Goal: Transaction & Acquisition: Register for event/course

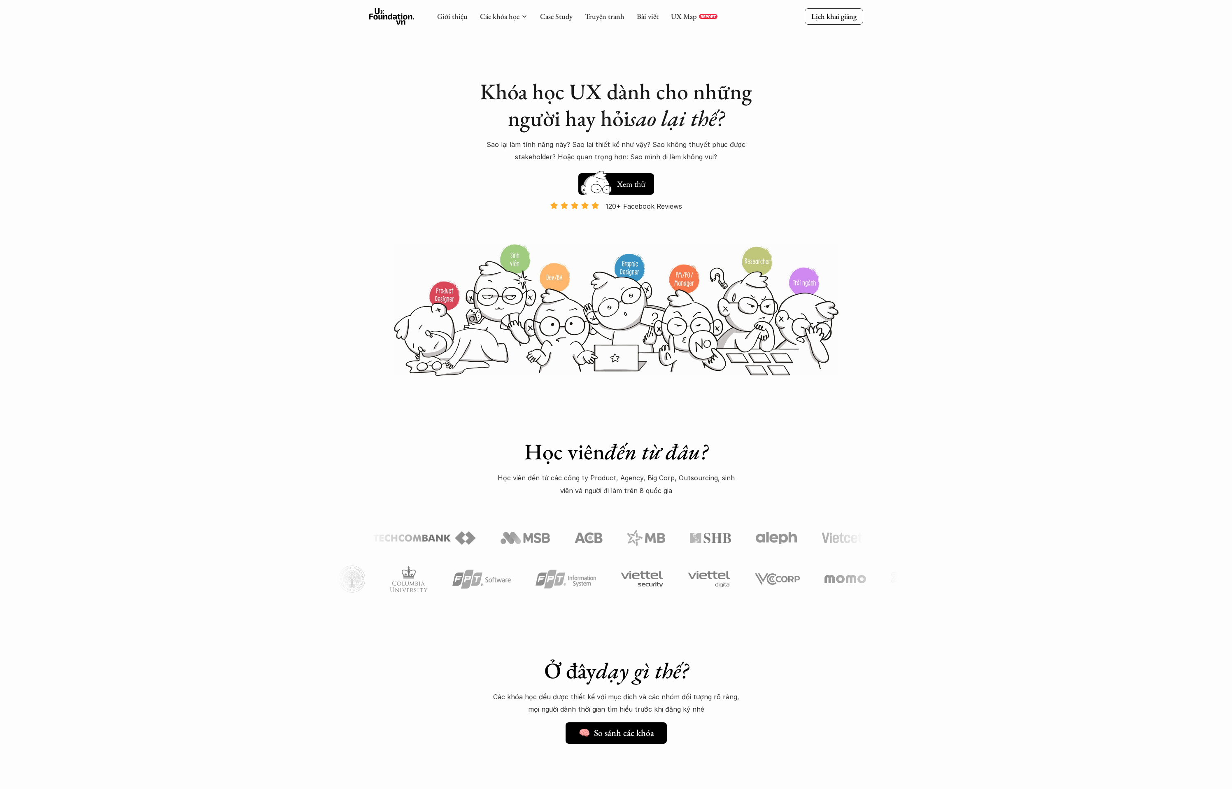
click at [500, 102] on p "User Experience Foundation" at bounding box center [504, 101] width 90 height 12
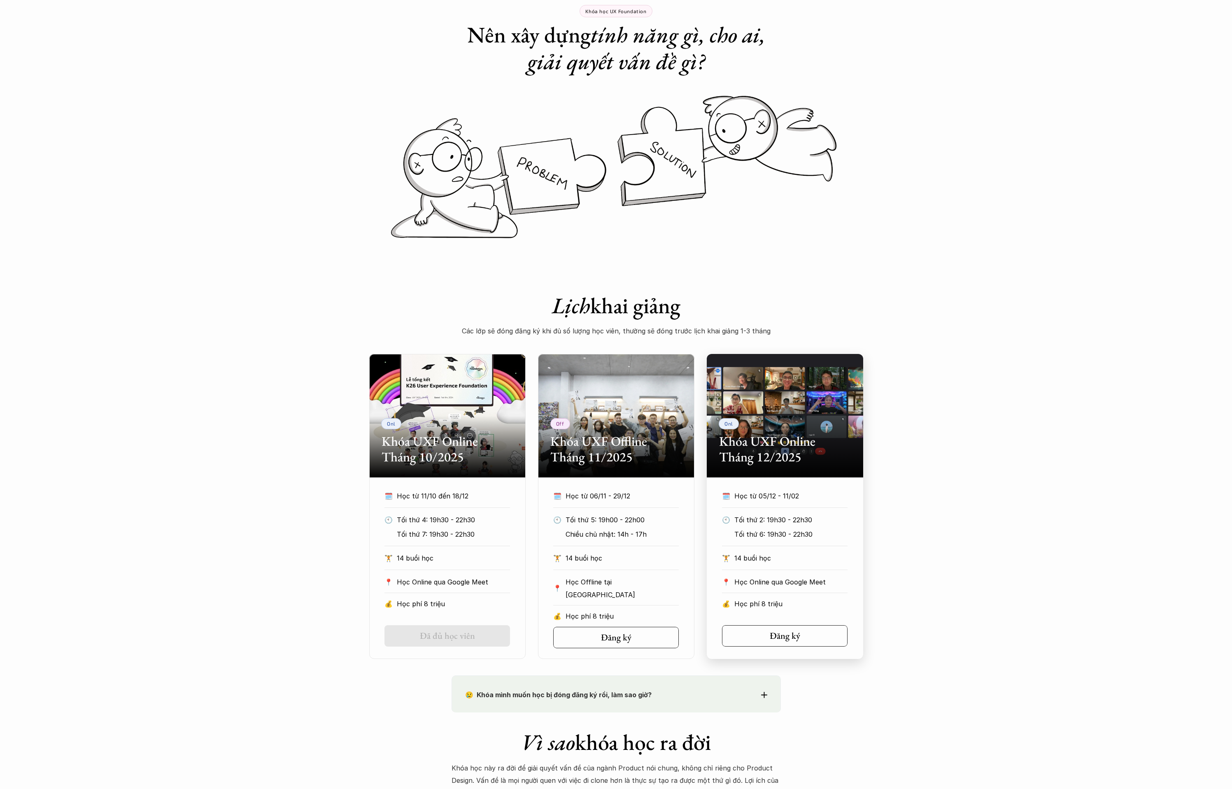
scroll to position [149, 0]
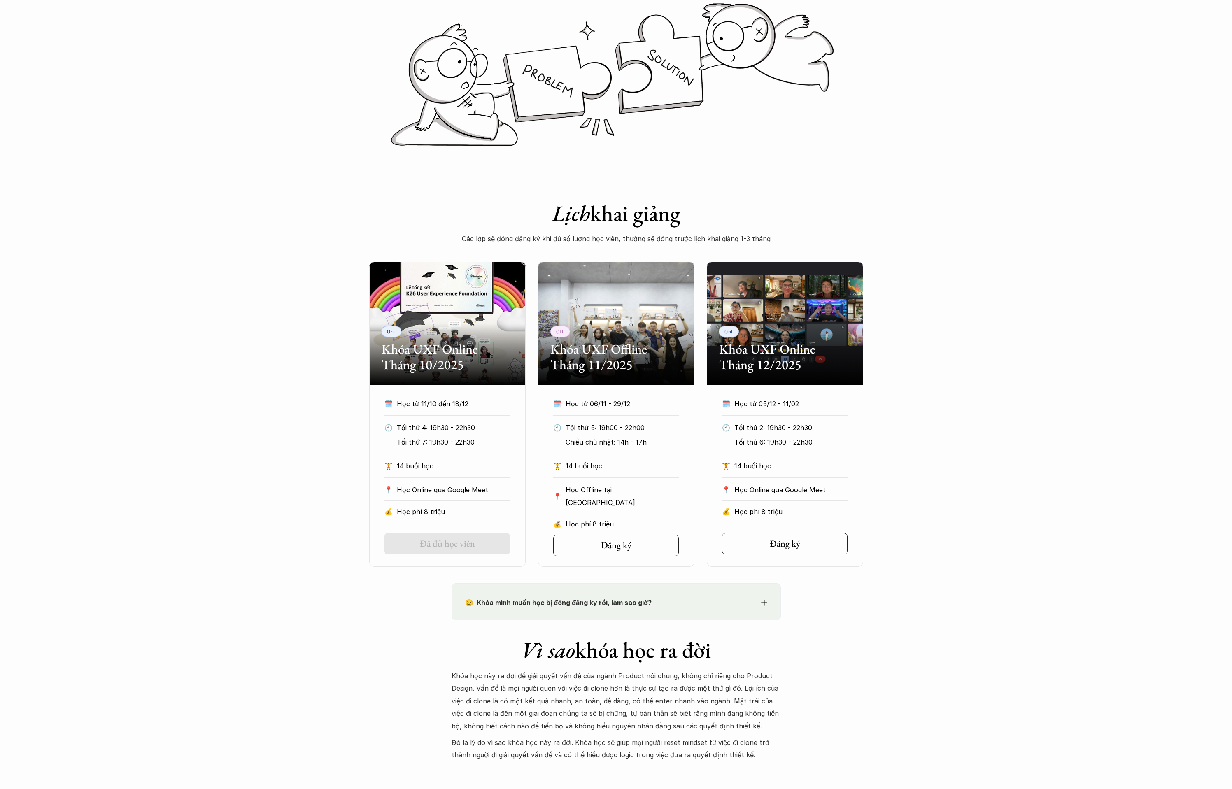
click at [663, 211] on h1 "Lịch khai giảng" at bounding box center [616, 213] width 329 height 27
click at [708, 213] on h1 "Lịch khai giảng" at bounding box center [616, 213] width 329 height 27
click at [691, 235] on p "Các lớp sẽ đóng đăng ký khi đủ số lượng học viên, thường sẽ đóng trước lịch kha…" at bounding box center [616, 239] width 329 height 12
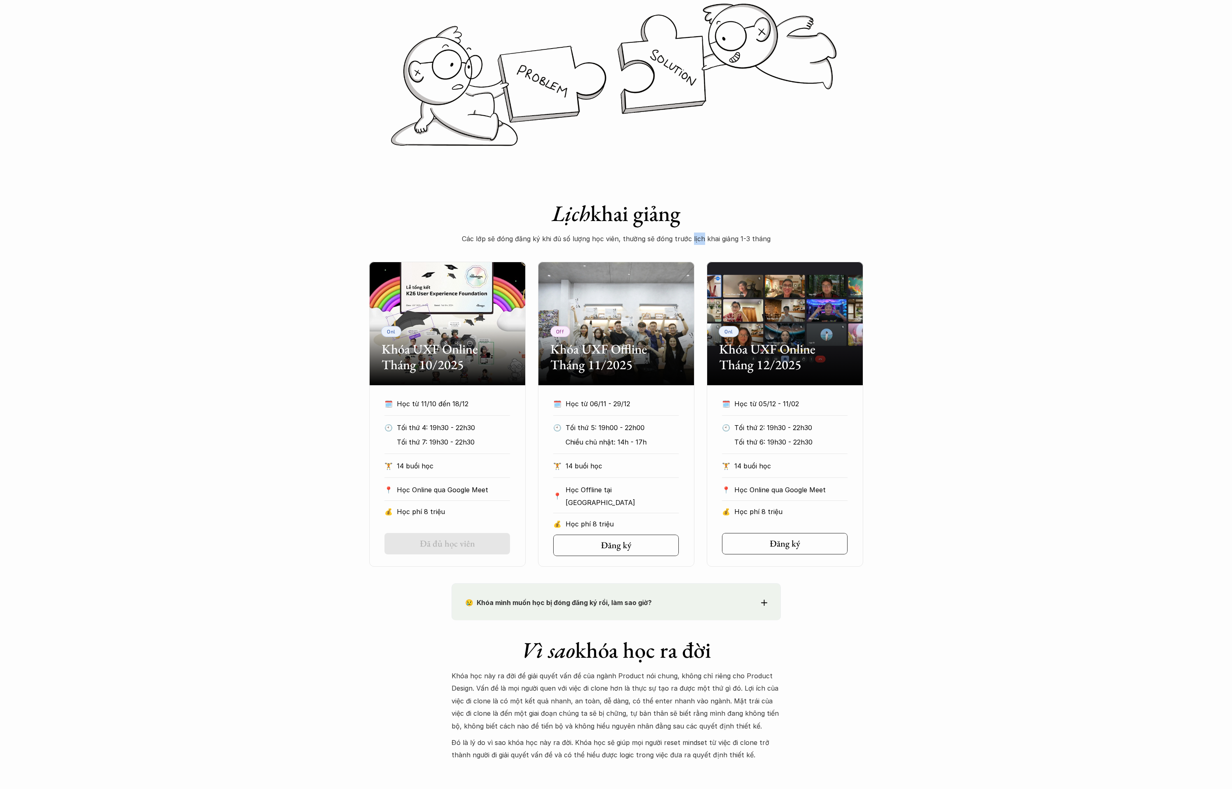
click at [691, 235] on p "Các lớp sẽ đóng đăng ký khi đủ số lượng học viên, thường sẽ đóng trước lịch kha…" at bounding box center [616, 239] width 329 height 12
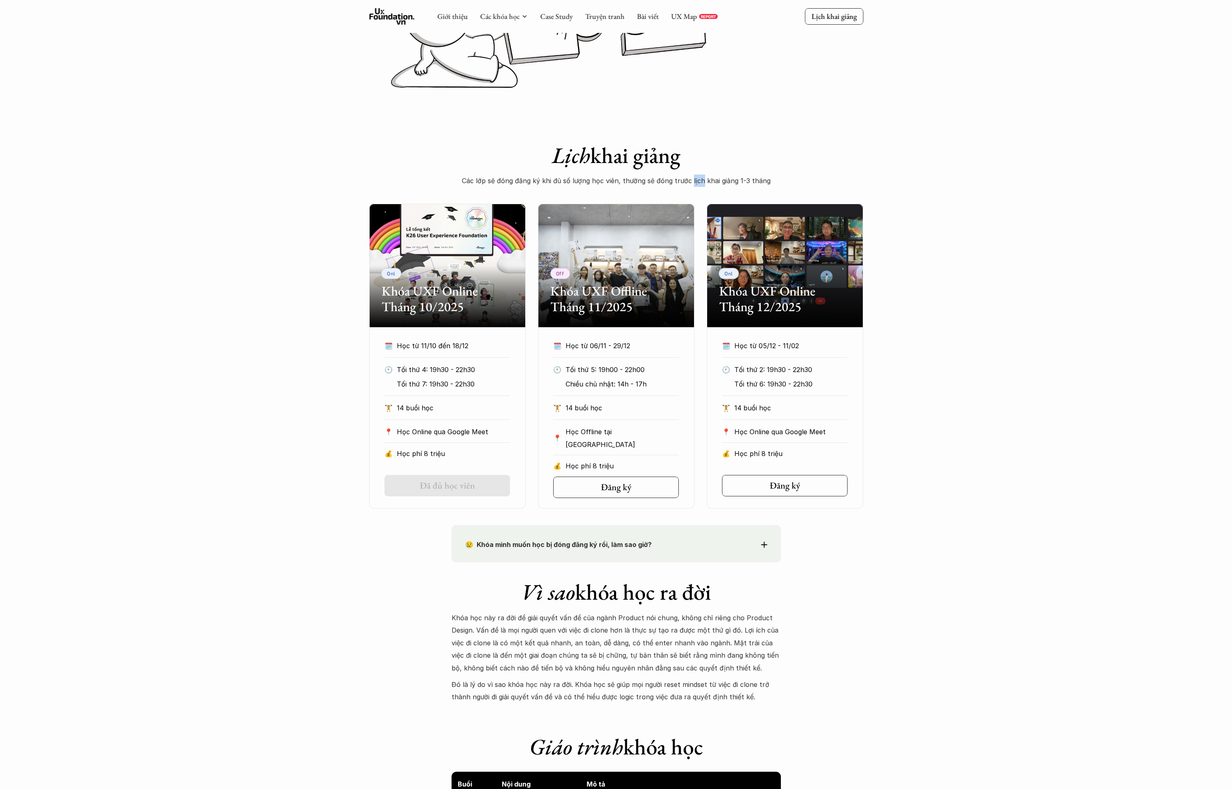
scroll to position [292, 0]
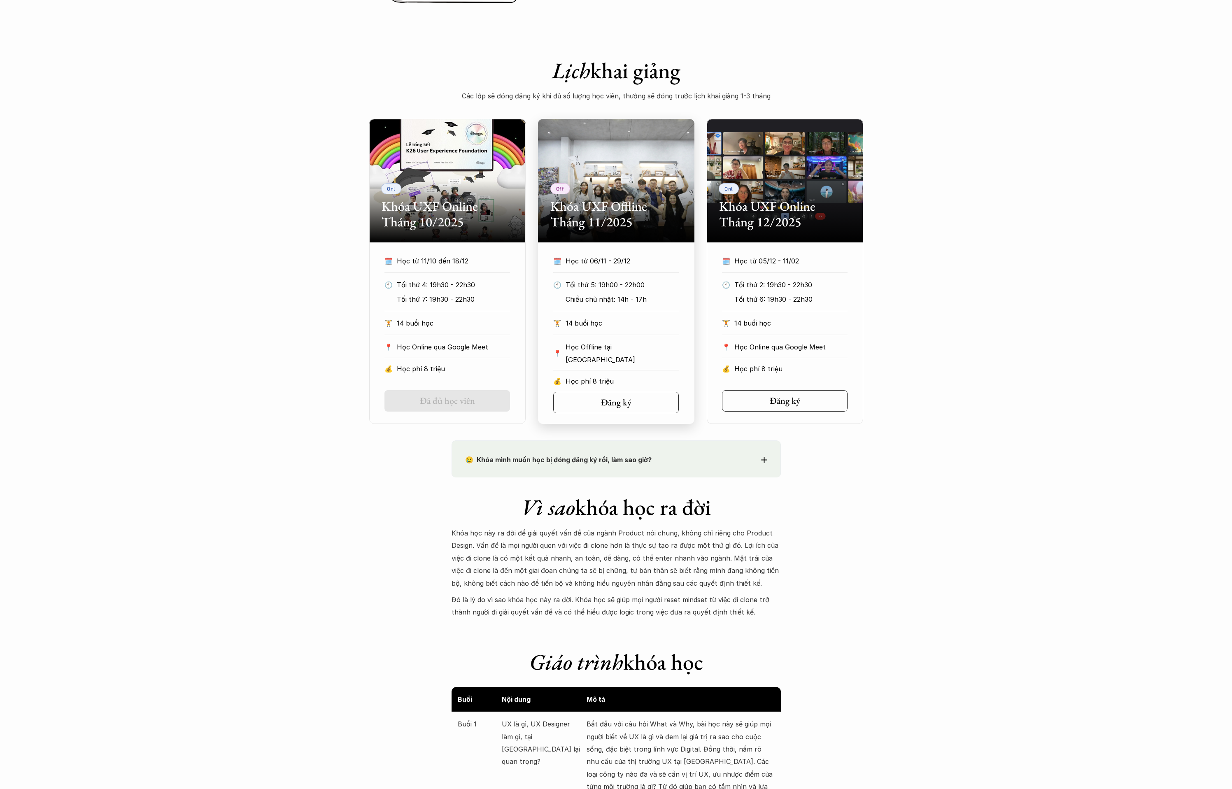
click at [618, 327] on p "14 buổi học" at bounding box center [622, 323] width 113 height 12
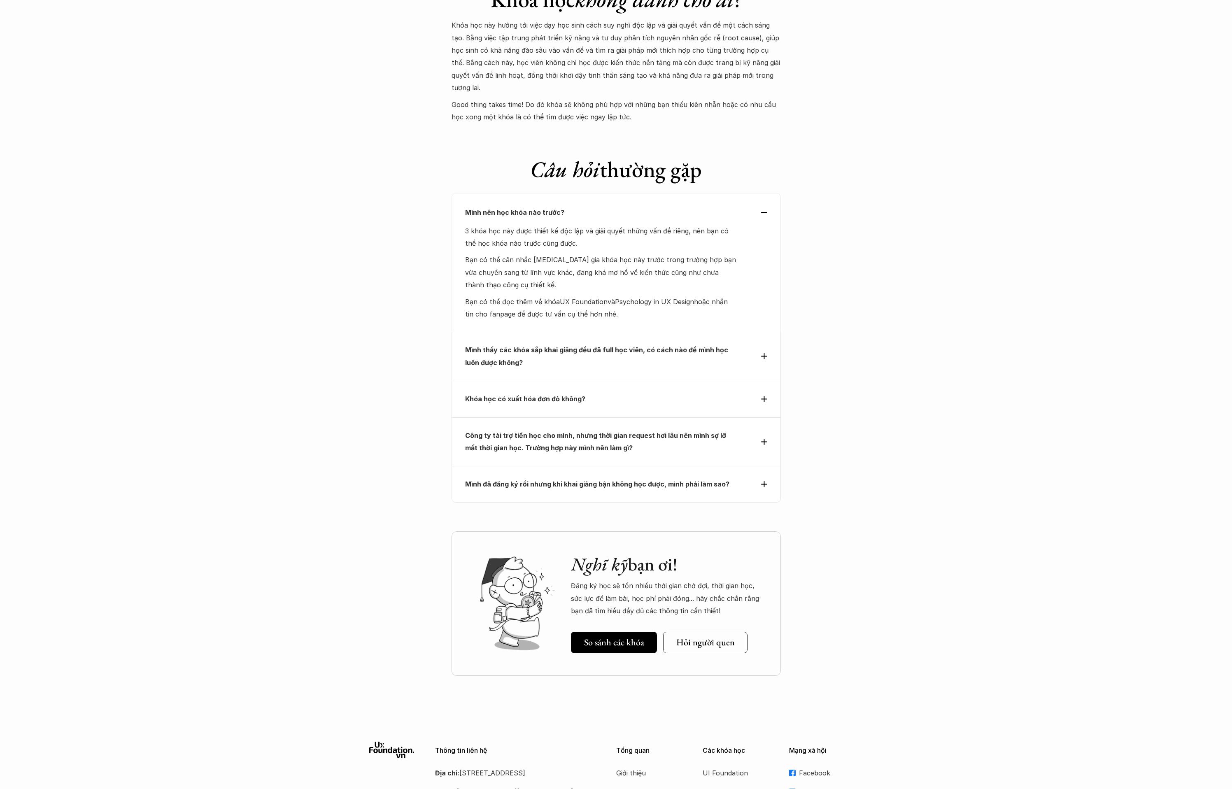
scroll to position [3314, 0]
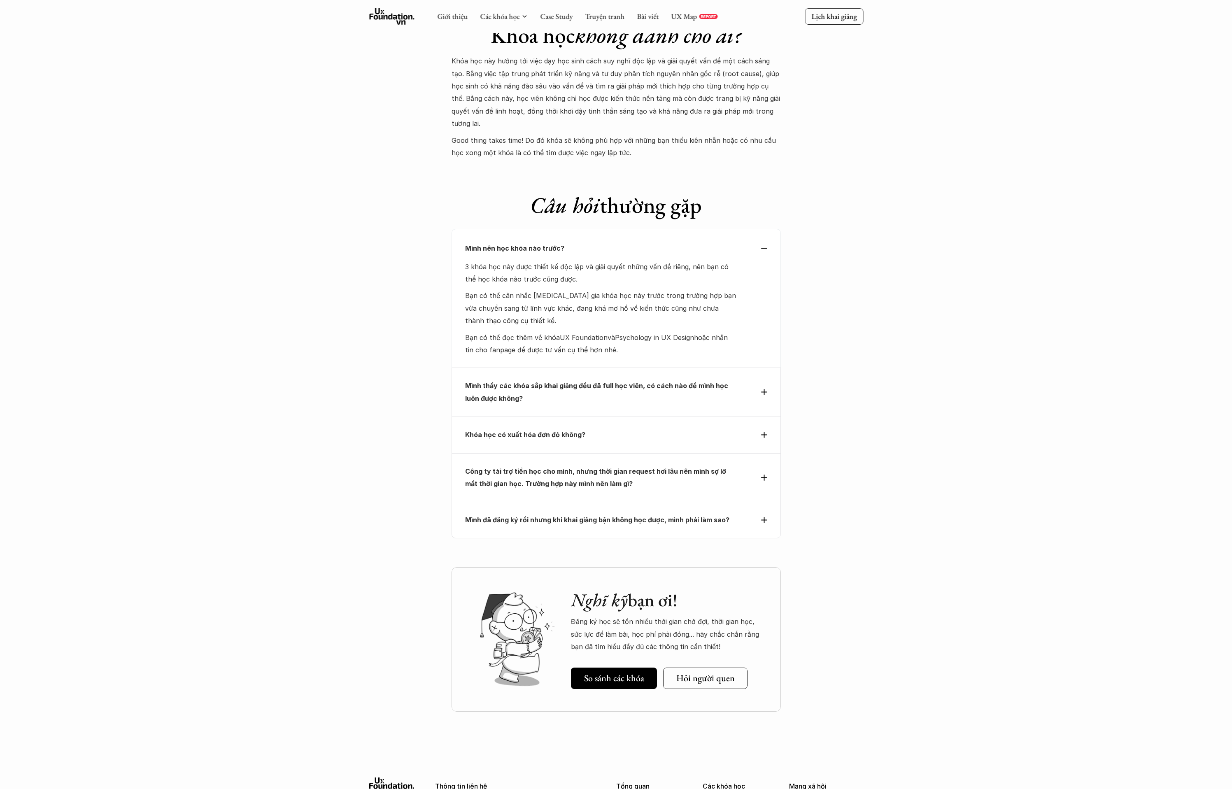
click at [763, 242] on div "Mình nên học khóa nào trước?" at bounding box center [616, 248] width 302 height 12
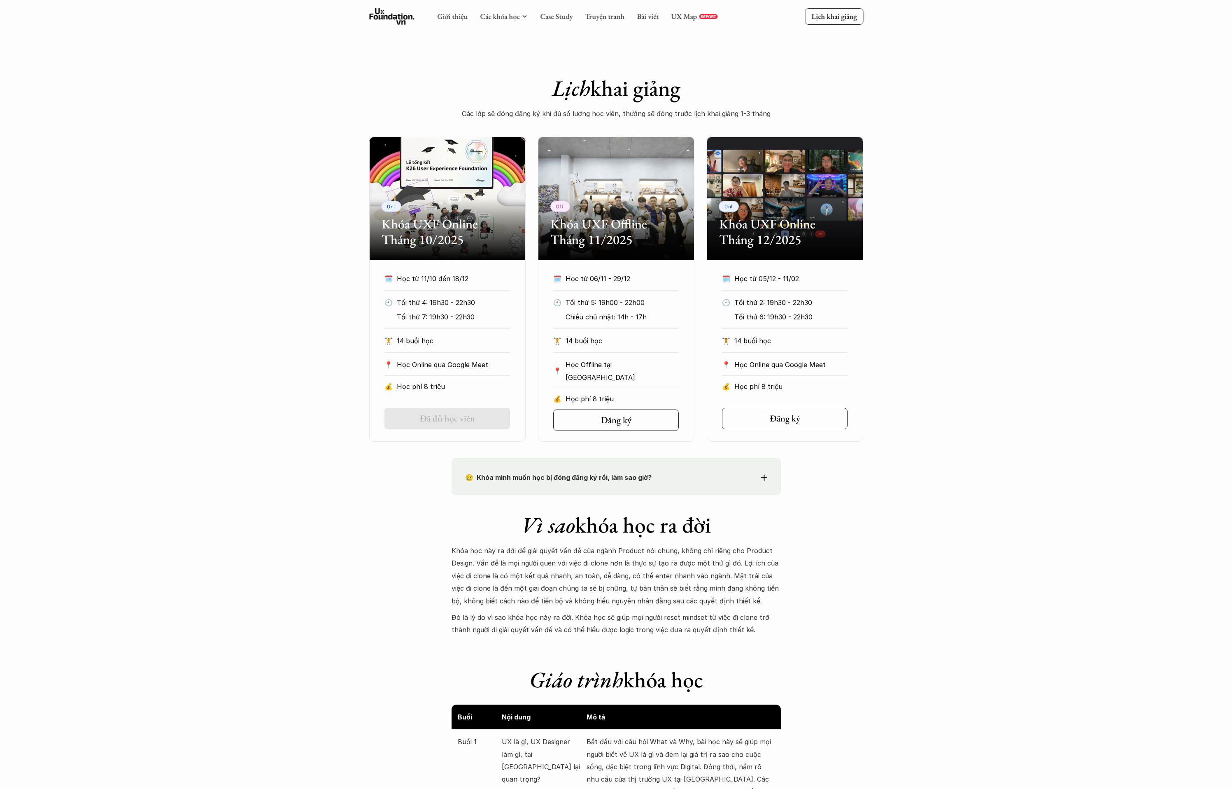
scroll to position [200, 0]
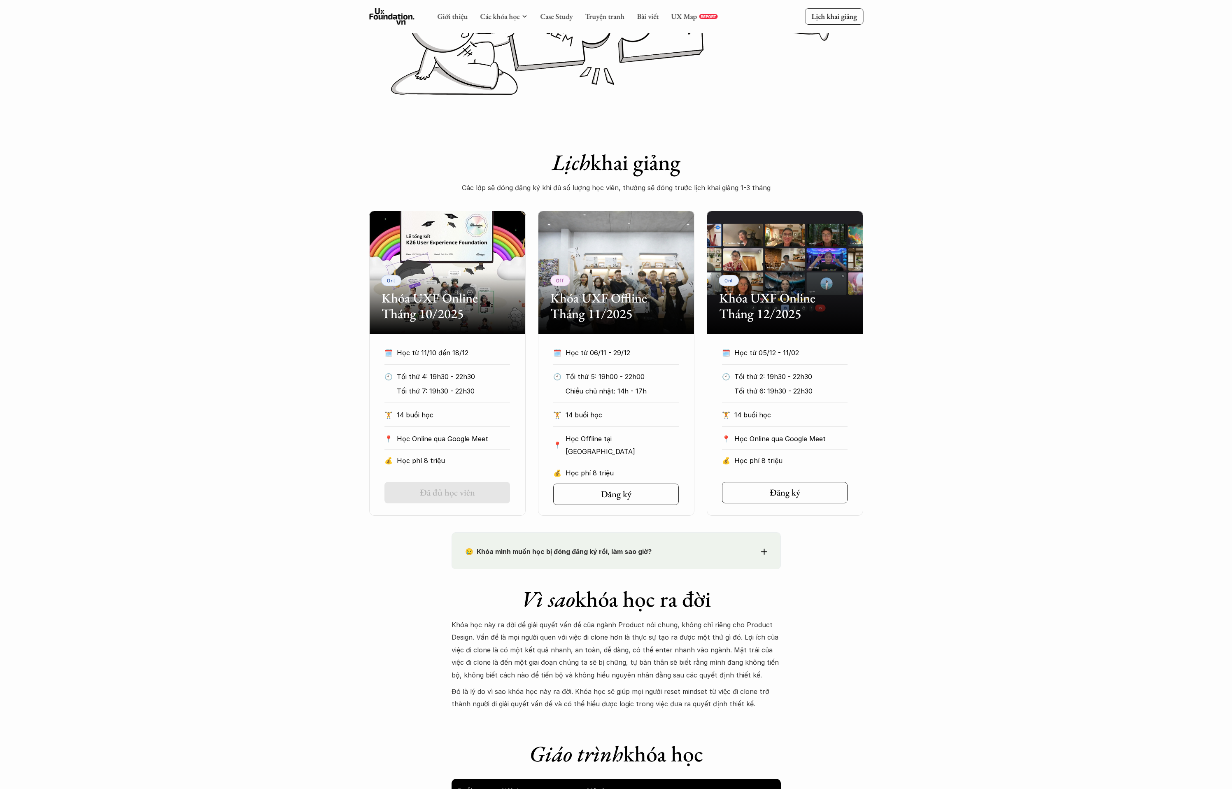
click at [410, 317] on h2 "Khóa UXF Online Tháng 10/2025" at bounding box center [448, 306] width 132 height 32
click at [461, 353] on p "Học từ 11/10 đến 18/12" at bounding box center [446, 353] width 98 height 12
click at [472, 317] on h2 "Khóa UXF Online Tháng 10/2025" at bounding box center [448, 306] width 132 height 32
click at [489, 321] on h2 "Khóa UXF Online Tháng 10/2025" at bounding box center [448, 306] width 132 height 32
click at [489, 293] on h2 "Khóa UXF Online Tháng 10/2025" at bounding box center [448, 306] width 132 height 32
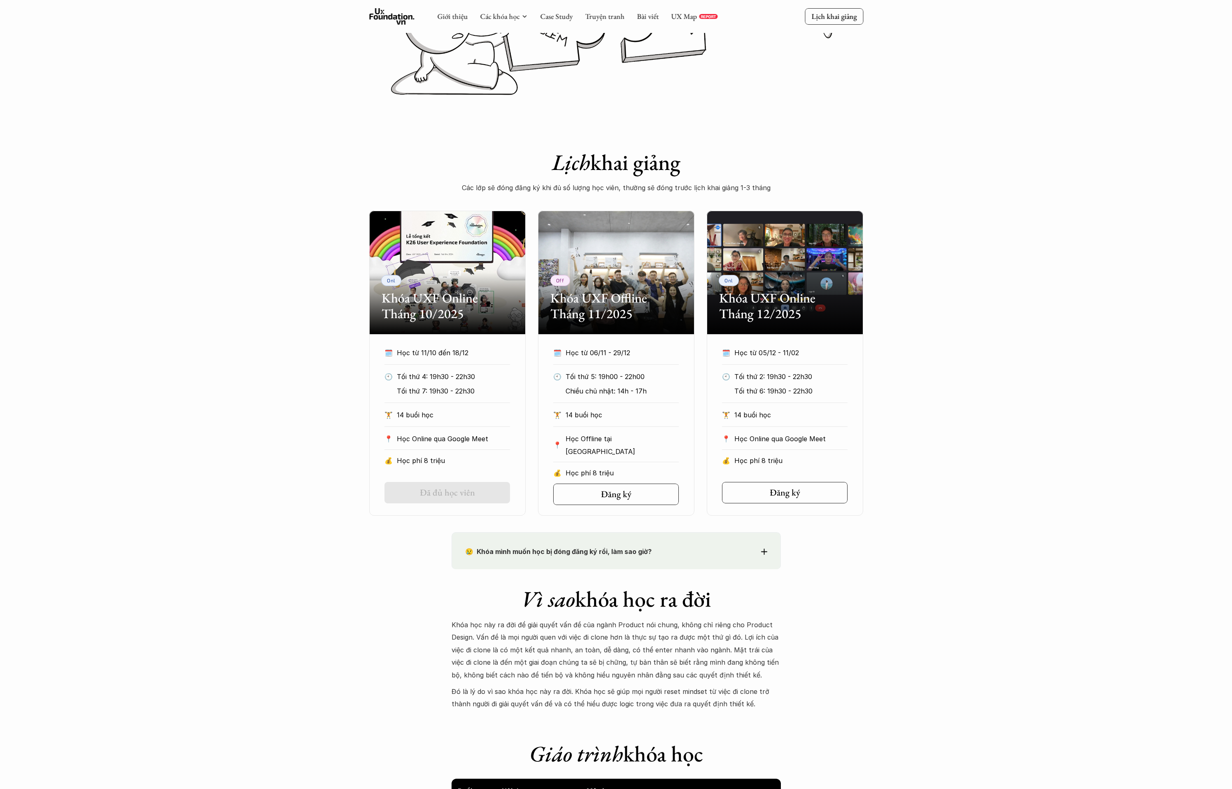
click at [489, 293] on h2 "Khóa UXF Online Tháng 10/2025" at bounding box center [448, 306] width 132 height 32
click at [629, 486] on link "Đăng ký" at bounding box center [616, 494] width 126 height 21
